Goal: Transaction & Acquisition: Purchase product/service

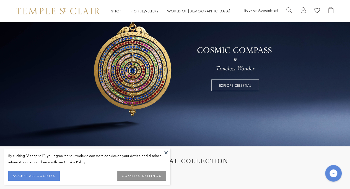
scroll to position [83, 0]
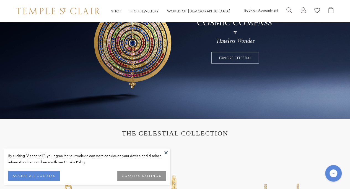
click at [166, 152] on button at bounding box center [166, 153] width 8 height 8
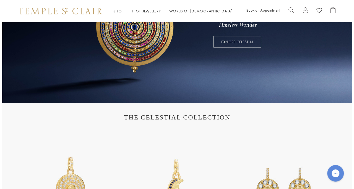
scroll to position [0, 0]
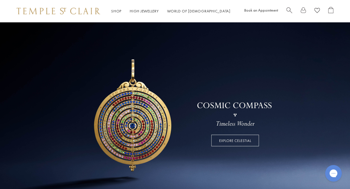
click at [287, 10] on span "Search" at bounding box center [289, 10] width 6 height 6
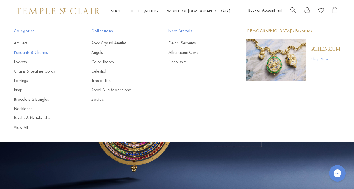
click at [23, 54] on link "Pendants & Charms" at bounding box center [41, 52] width 55 height 6
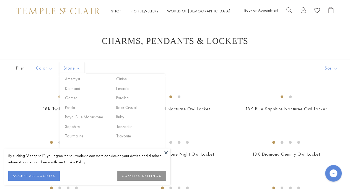
click at [336, 69] on button "Sort" at bounding box center [331, 68] width 38 height 17
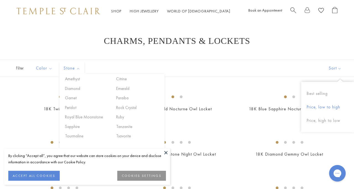
click at [321, 107] on button "Price, low to high" at bounding box center [327, 108] width 53 height 14
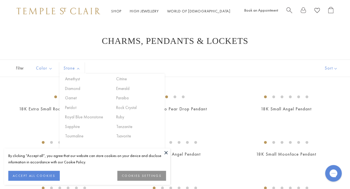
click at [243, 64] on div "Filter Sort Color Blue Gold Green Multicolored Orange Pink Purple Red Yellow" at bounding box center [175, 68] width 350 height 17
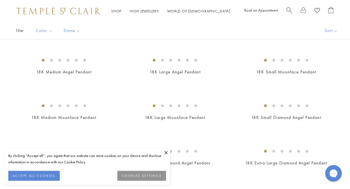
scroll to position [55, 0]
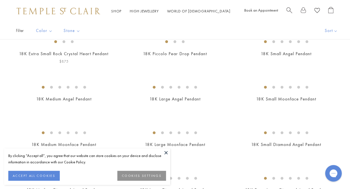
click at [0, 0] on img at bounding box center [0, 0] width 0 height 0
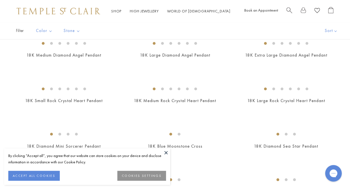
scroll to position [193, 0]
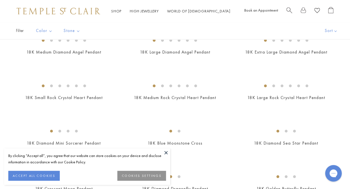
click at [0, 0] on img at bounding box center [0, 0] width 0 height 0
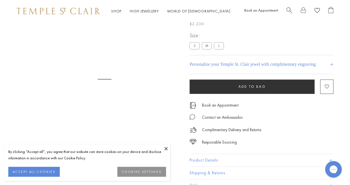
scroll to position [22, 0]
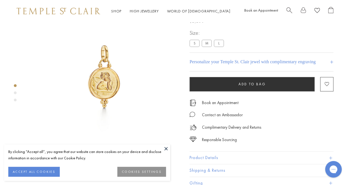
click at [192, 43] on label "S" at bounding box center [194, 43] width 10 height 7
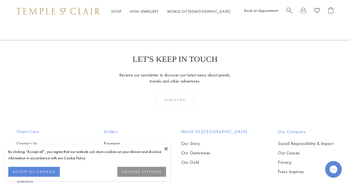
scroll to position [522, 0]
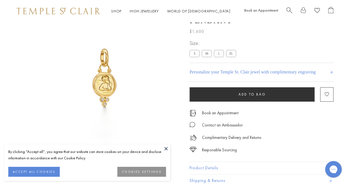
scroll to position [22, 0]
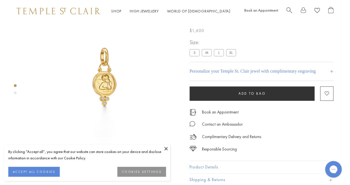
click at [193, 55] on label "S" at bounding box center [194, 52] width 10 height 7
click at [192, 53] on label "S" at bounding box center [194, 52] width 10 height 7
click at [332, 72] on h4 "+" at bounding box center [331, 71] width 4 height 10
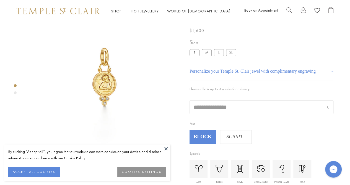
click at [324, 55] on div "**********" at bounding box center [261, 151] width 144 height 227
click at [193, 54] on label "S" at bounding box center [194, 52] width 10 height 7
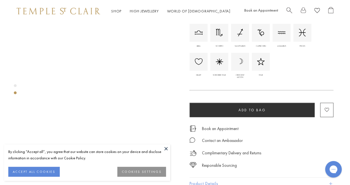
scroll to position [188, 0]
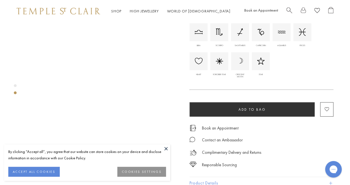
click at [249, 112] on button "Add to bag" at bounding box center [251, 109] width 125 height 14
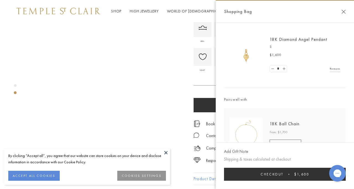
scroll to position [27, 0]
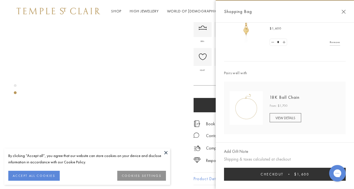
click at [282, 173] on span "Checkout" at bounding box center [271, 174] width 23 height 5
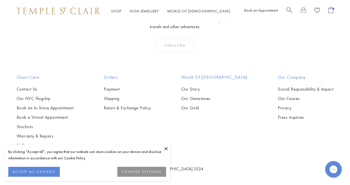
scroll to position [689, 0]
click at [38, 97] on link "Our NYC Flagship" at bounding box center [45, 99] width 57 height 6
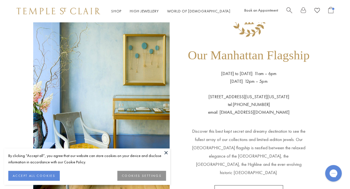
scroll to position [55, 0]
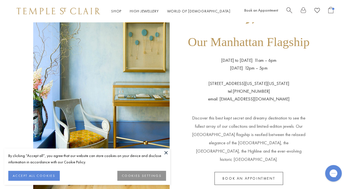
click at [165, 154] on button at bounding box center [166, 153] width 8 height 8
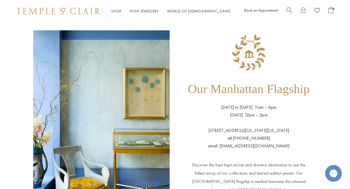
scroll to position [0, 0]
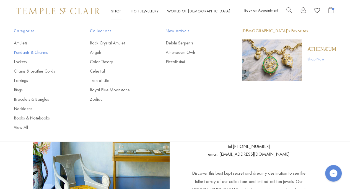
click at [22, 53] on link "Pendants & Charms" at bounding box center [41, 52] width 54 height 6
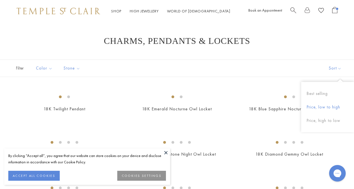
click at [325, 107] on button "Price, low to high" at bounding box center [327, 108] width 53 height 14
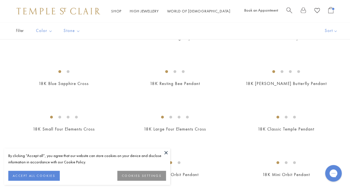
scroll to position [332, 0]
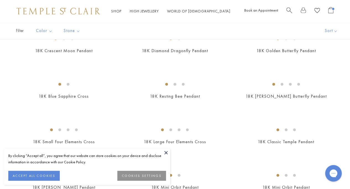
click at [164, 153] on button at bounding box center [166, 153] width 8 height 8
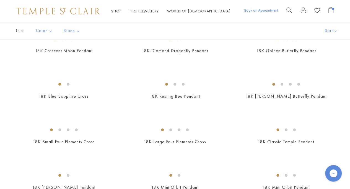
click at [275, 8] on link "Book an Appointment" at bounding box center [261, 10] width 34 height 5
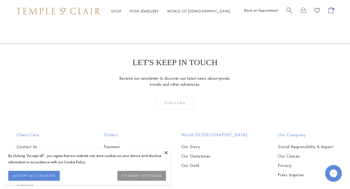
scroll to position [153, 0]
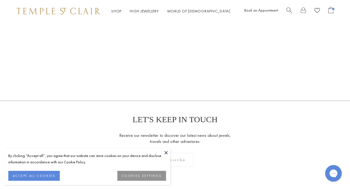
click at [47, 174] on button "ACCEPT ALL COOKIES" at bounding box center [33, 176] width 51 height 10
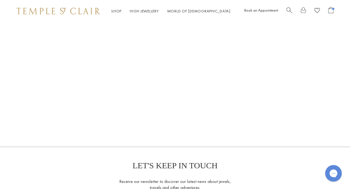
scroll to position [0, 0]
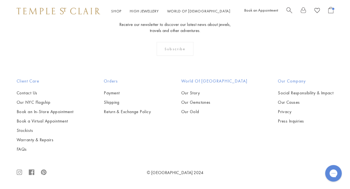
scroll to position [3148, 0]
click at [48, 102] on link "Our NYC Flagship" at bounding box center [45, 102] width 57 height 6
